Goal: Information Seeking & Learning: Learn about a topic

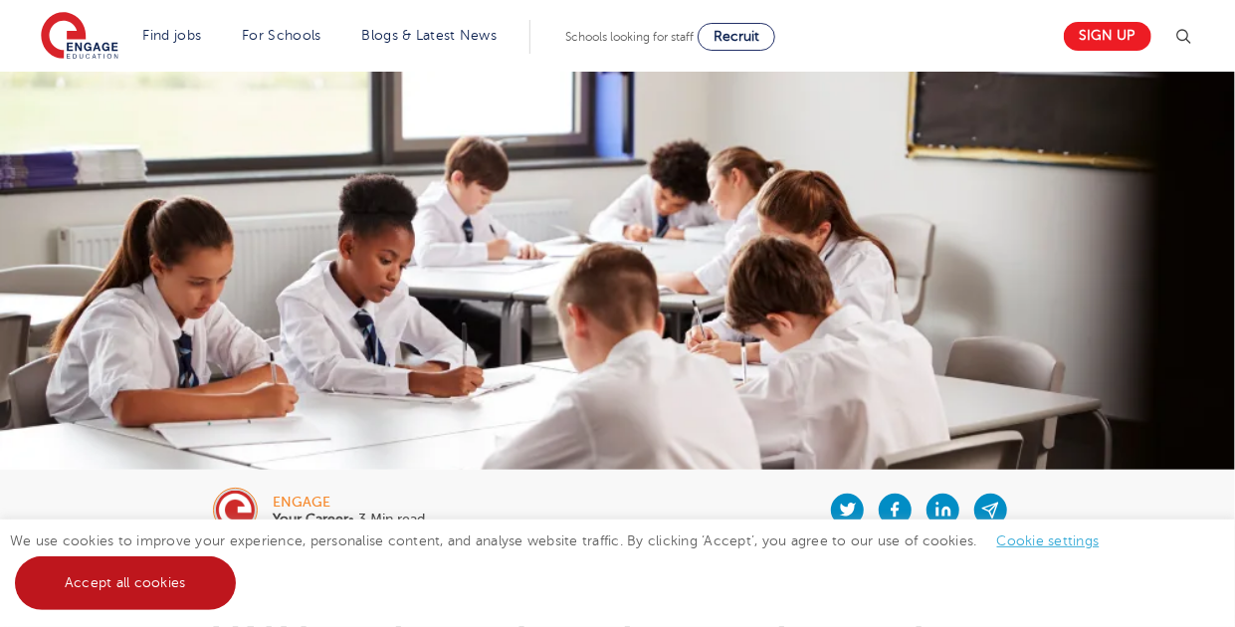
click at [128, 590] on link "Accept all cookies" at bounding box center [125, 583] width 221 height 54
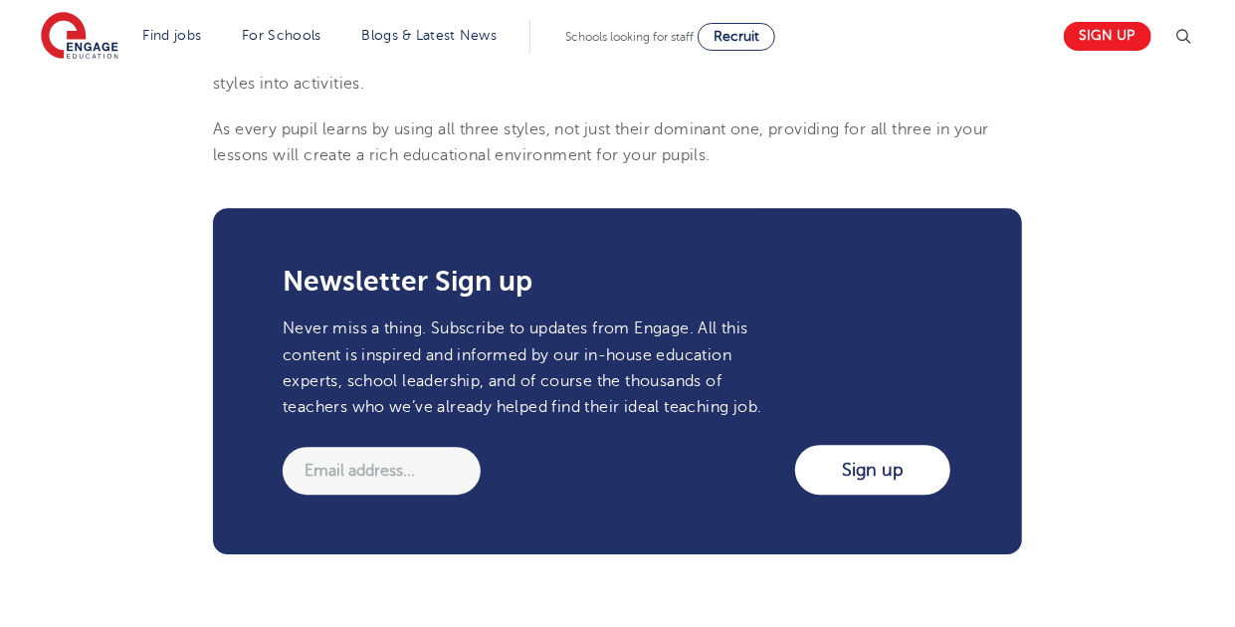
scroll to position [1298, 0]
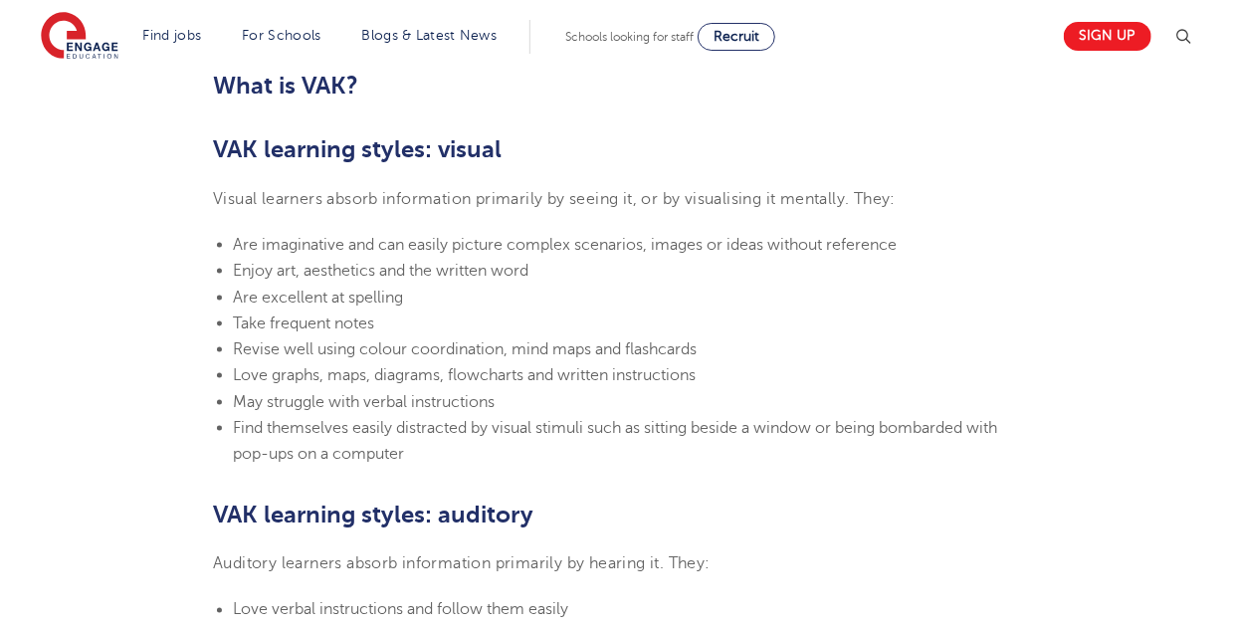
scroll to position [1304, 0]
